Goal: Task Accomplishment & Management: Complete application form

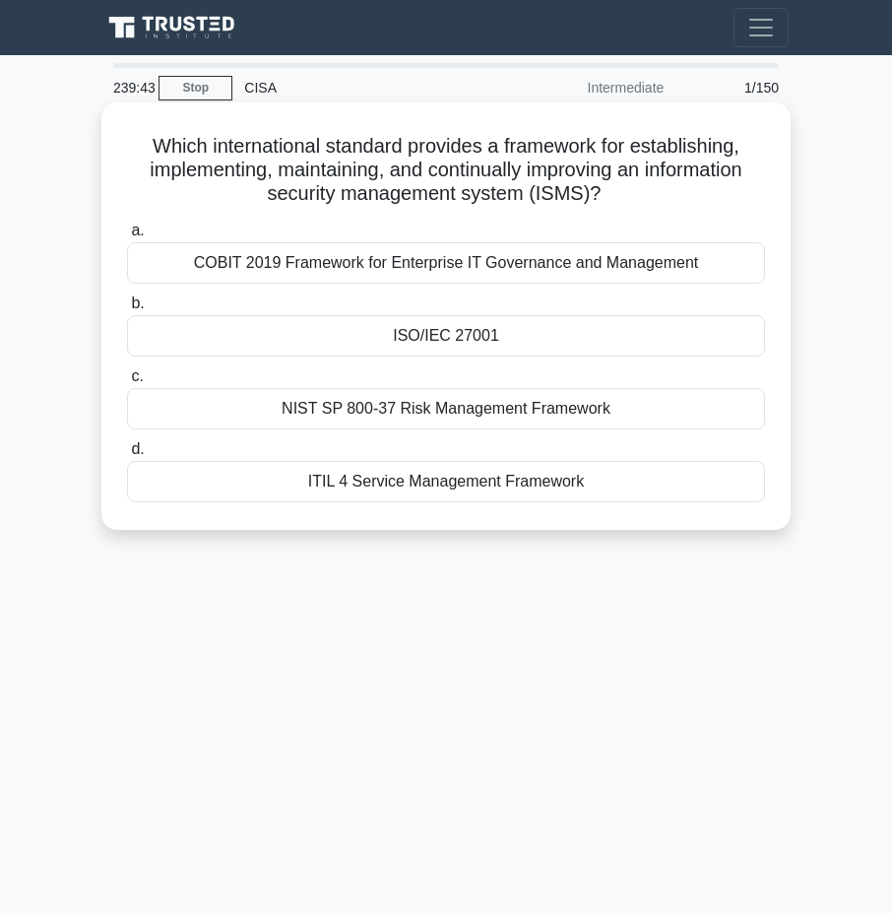
click at [644, 278] on div "COBIT 2019 Framework for Enterprise IT Governance and Management" at bounding box center [446, 262] width 638 height 41
click at [127, 237] on input "a. COBIT 2019 Framework for Enterprise IT Governance and Management" at bounding box center [127, 231] width 0 height 13
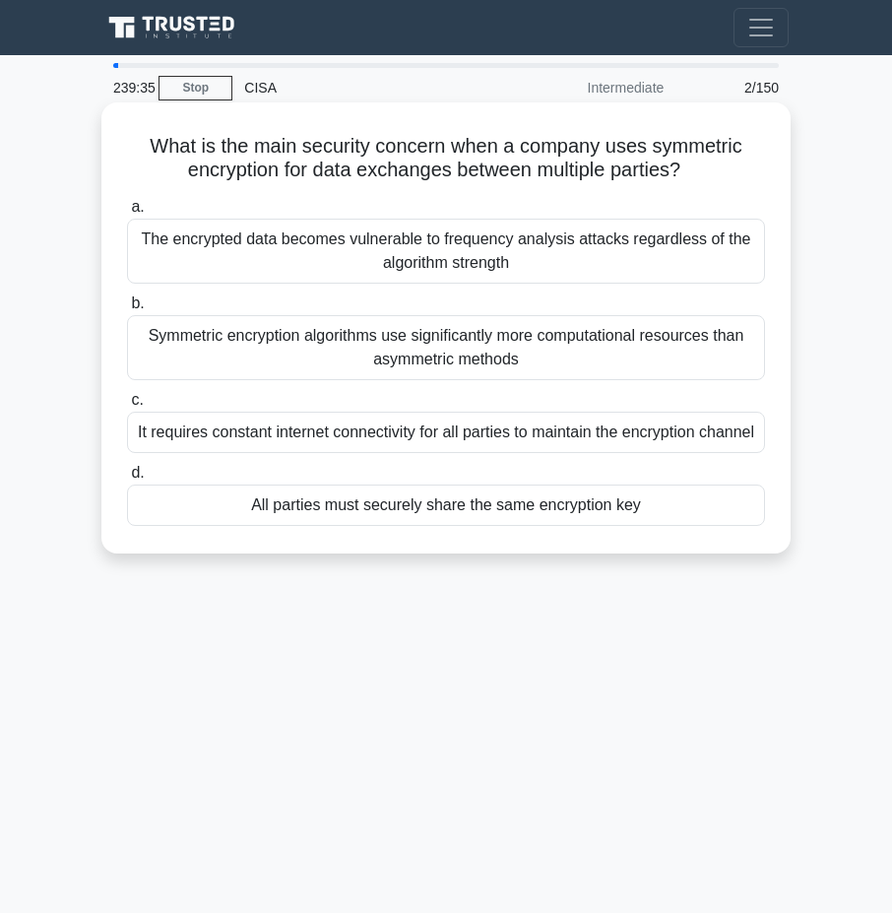
click at [572, 446] on div "It requires constant internet connectivity for all parties to maintain the encr…" at bounding box center [446, 432] width 638 height 41
click at [127, 407] on input "c. It requires constant internet connectivity for all parties to maintain the e…" at bounding box center [127, 400] width 0 height 13
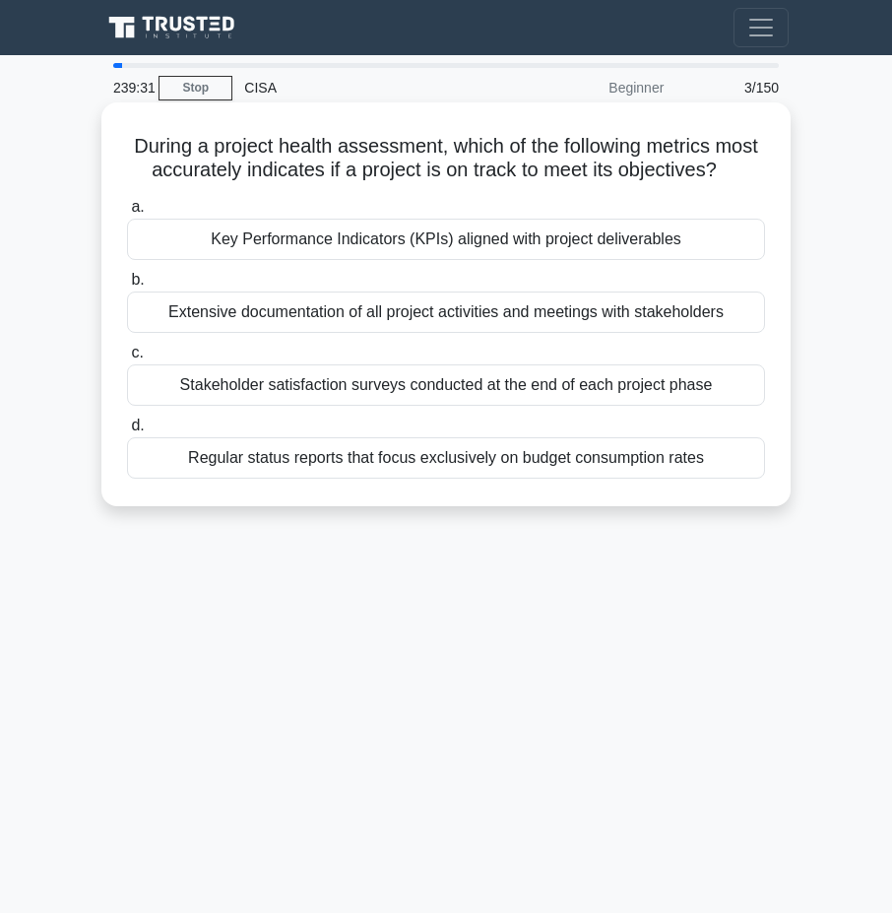
click at [542, 260] on div "Key Performance Indicators (KPIs) aligned with project deliverables" at bounding box center [446, 239] width 638 height 41
click at [127, 214] on input "a. Key Performance Indicators (KPIs) aligned with project deliverables" at bounding box center [127, 207] width 0 height 13
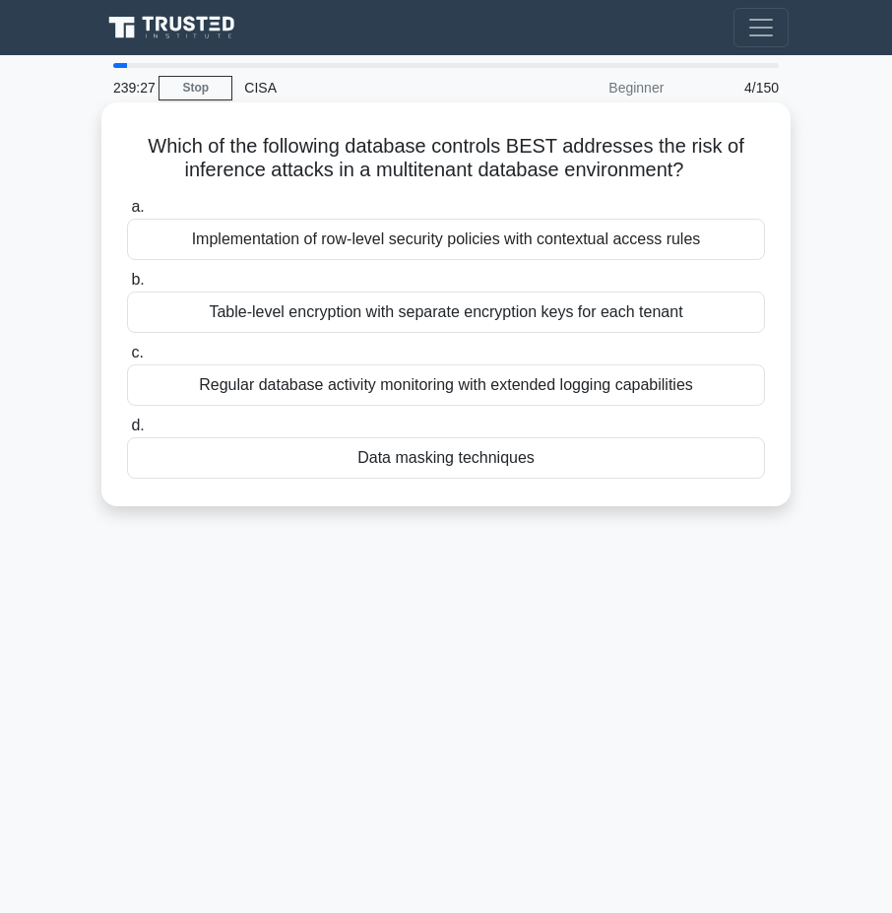
click at [551, 239] on div "Implementation of row-level security policies with contextual access rules" at bounding box center [446, 239] width 638 height 41
click at [127, 214] on input "a. Implementation of row-level security policies with contextual access rules" at bounding box center [127, 207] width 0 height 13
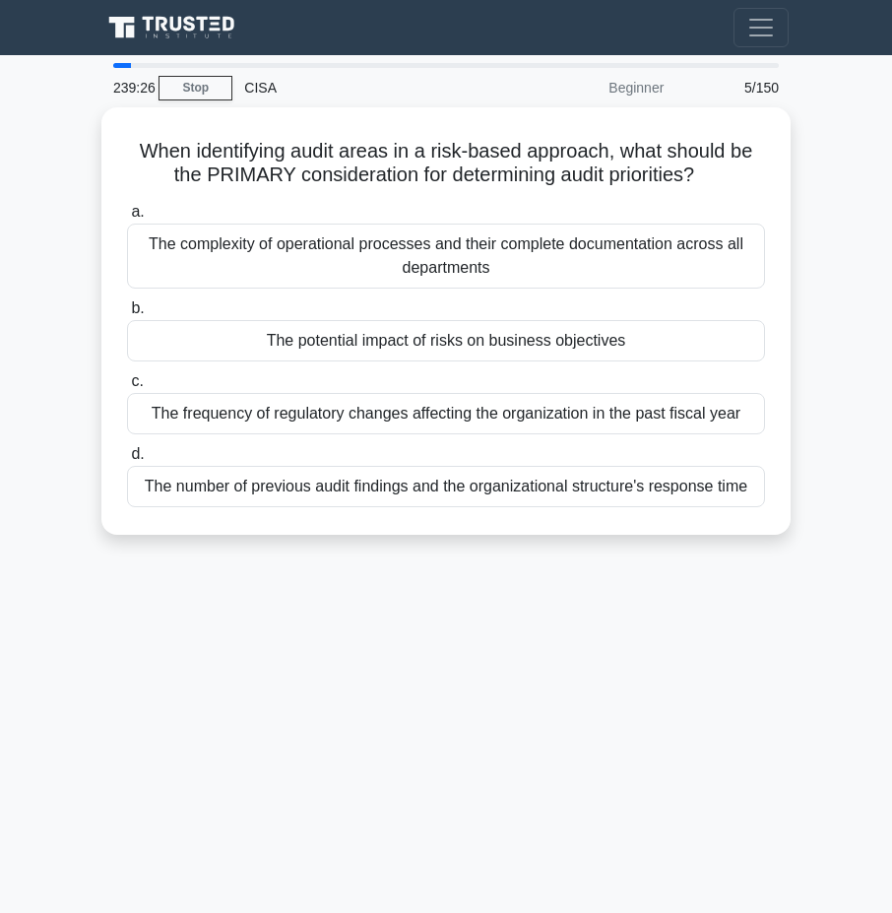
click at [551, 239] on div "The complexity of operational processes and their complete documentation across…" at bounding box center [446, 256] width 638 height 65
click at [127, 219] on input "a. The complexity of operational processes and their complete documentation acr…" at bounding box center [127, 212] width 0 height 13
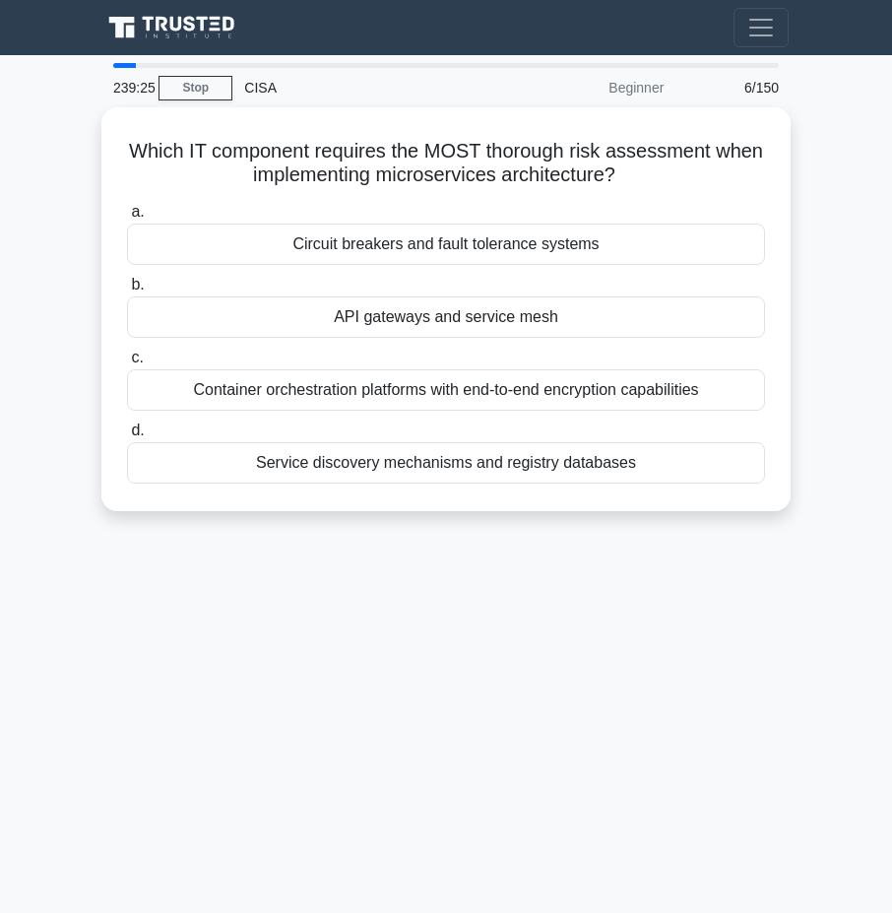
click at [551, 239] on div "Circuit breakers and fault tolerance systems" at bounding box center [446, 244] width 638 height 41
click at [127, 219] on input "a. Circuit breakers and fault tolerance systems" at bounding box center [127, 212] width 0 height 13
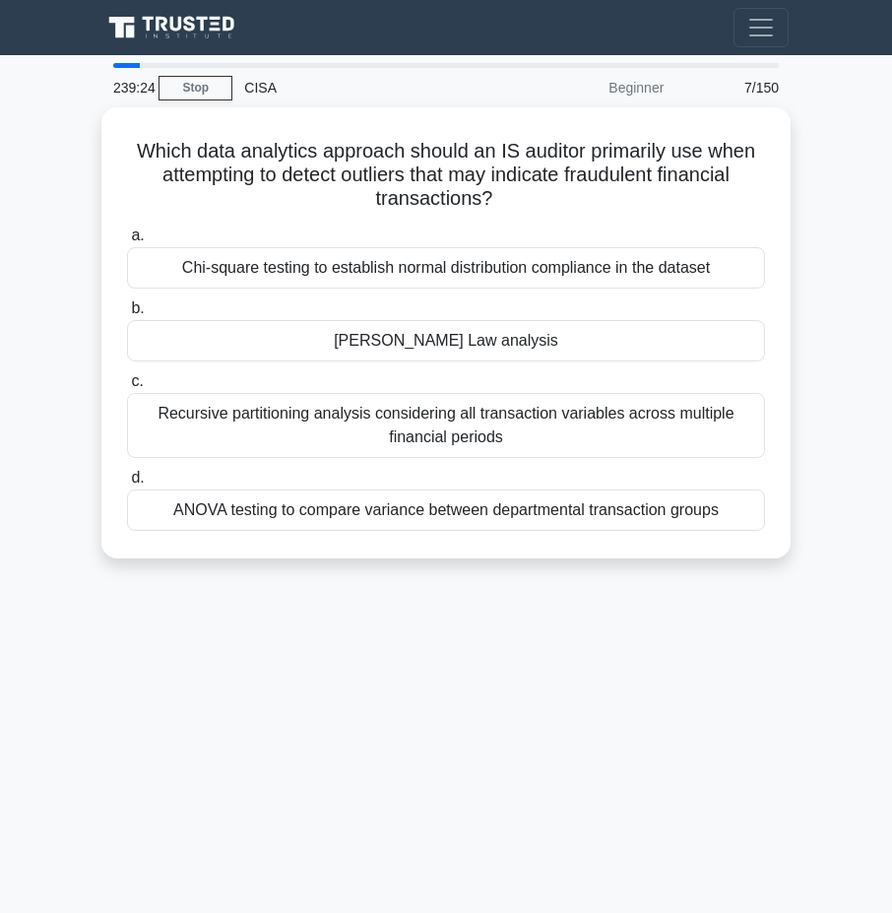
click at [551, 239] on label "a. Chi-square testing to establish normal distribution compliance in the dataset" at bounding box center [446, 256] width 638 height 65
click at [127, 239] on input "a. Chi-square testing to establish normal distribution compliance in the dataset" at bounding box center [127, 235] width 0 height 13
